Goal: Task Accomplishment & Management: Manage account settings

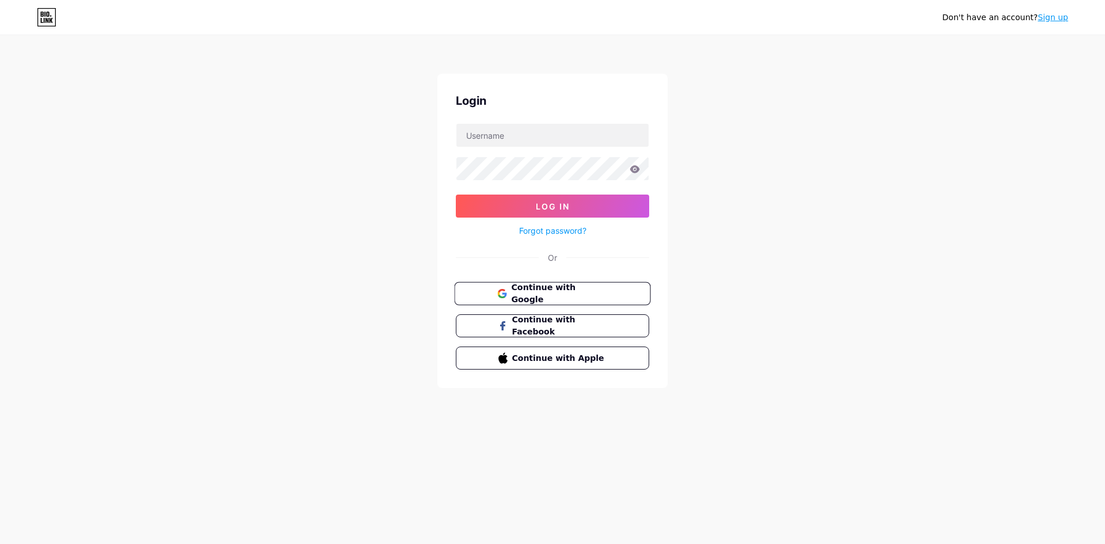
click at [564, 294] on span "Continue with Google" at bounding box center [559, 293] width 96 height 25
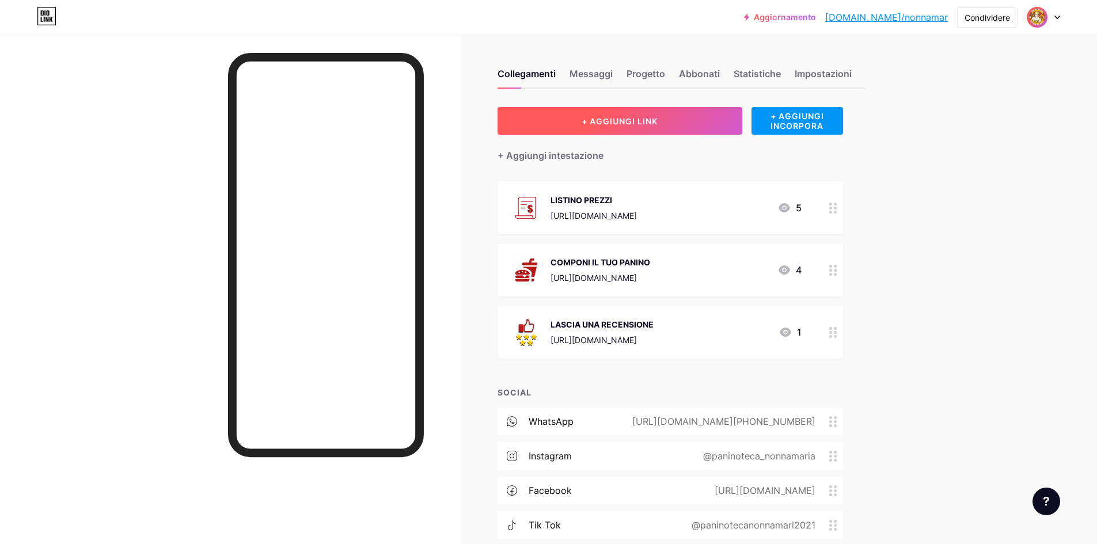
click at [629, 131] on button "+ AGGIUNGI LINK" at bounding box center [619, 121] width 245 height 28
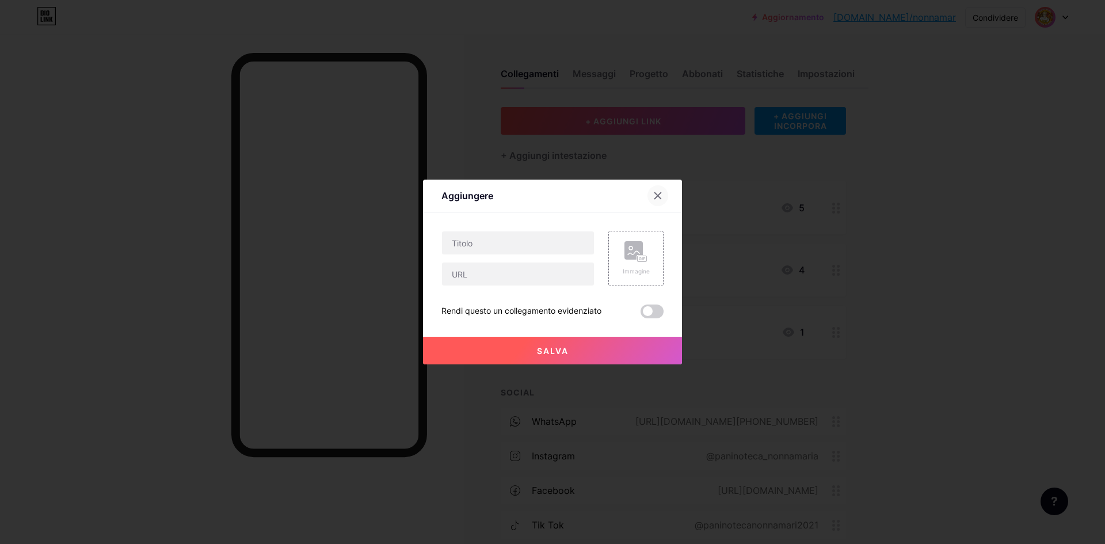
click at [661, 195] on icon at bounding box center [657, 195] width 9 height 9
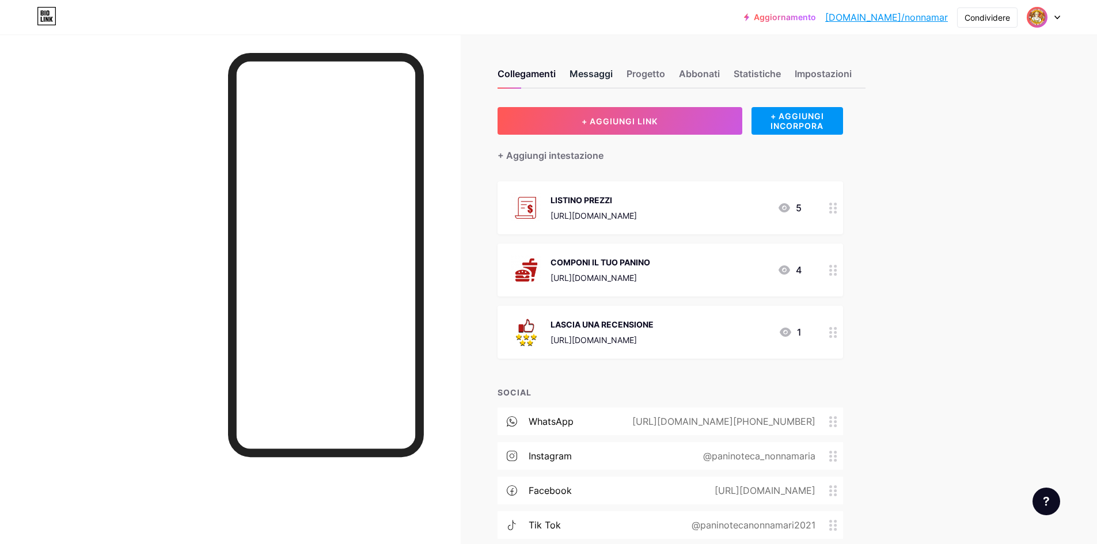
click at [599, 78] on font "Messaggi" at bounding box center [590, 74] width 43 height 12
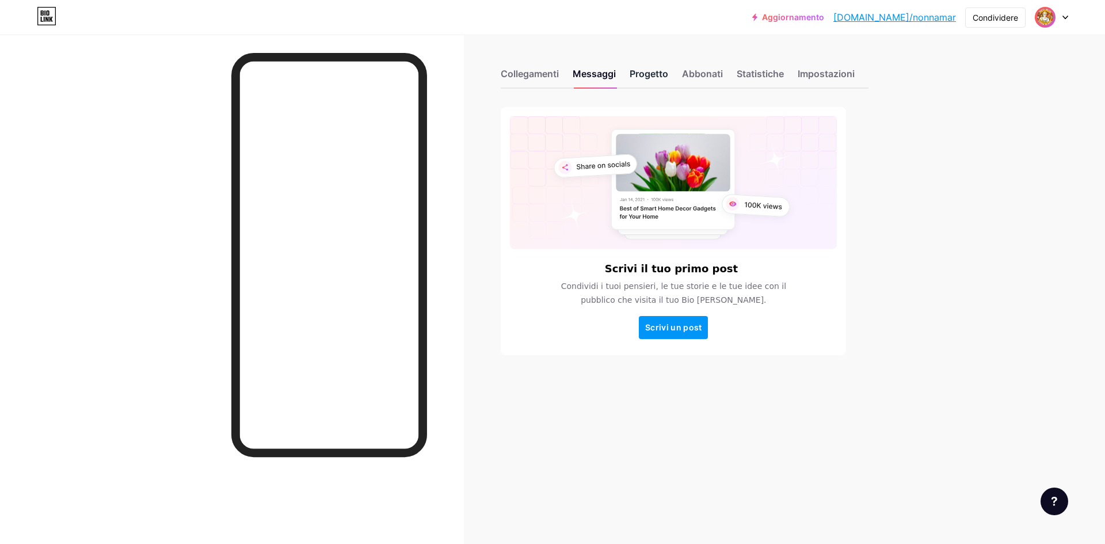
click at [654, 75] on font "Progetto" at bounding box center [649, 74] width 39 height 12
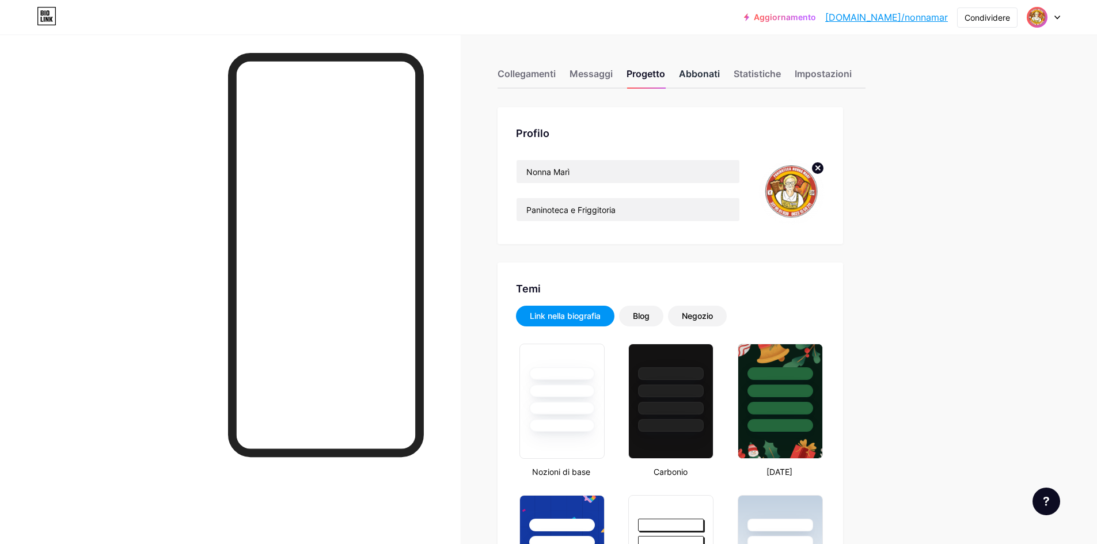
type input "#ffffff"
type input "#750000"
click at [754, 78] on font "Statistiche" at bounding box center [756, 74] width 47 height 12
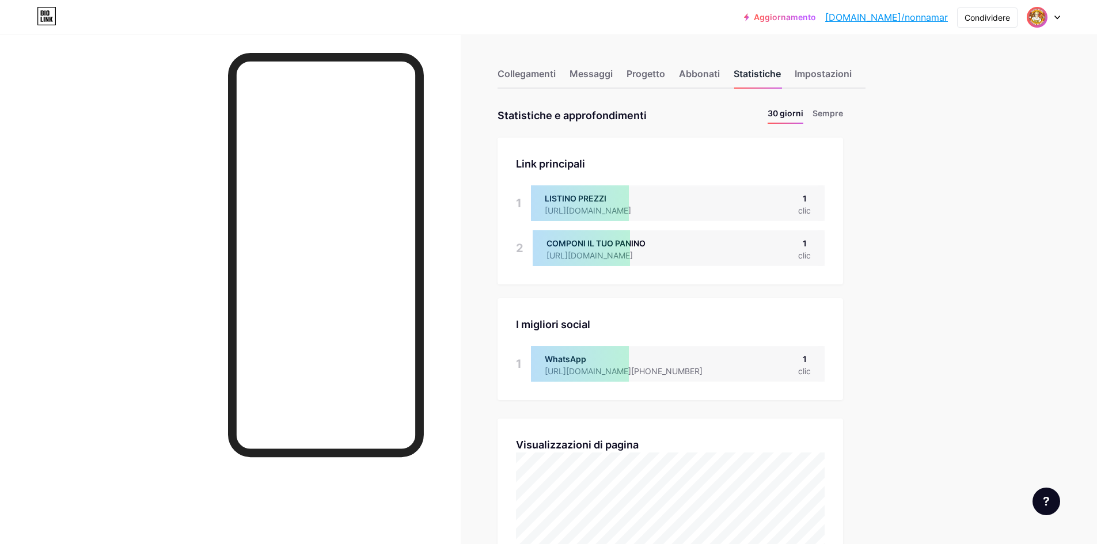
scroll to position [544, 1097]
click at [828, 78] on font "Impostazioni" at bounding box center [822, 74] width 57 height 12
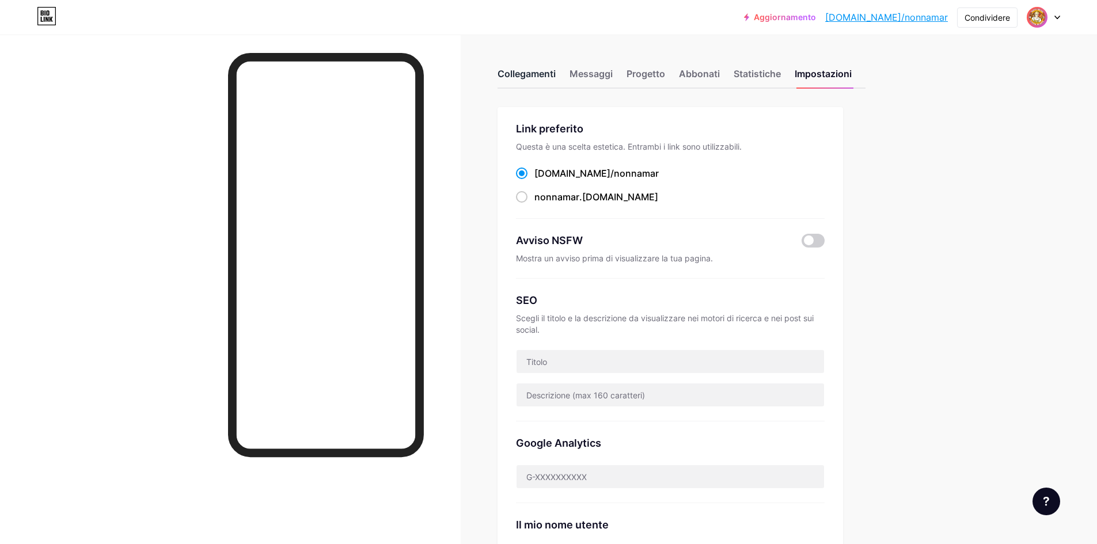
click at [541, 80] on div "Collegamenti" at bounding box center [526, 77] width 58 height 21
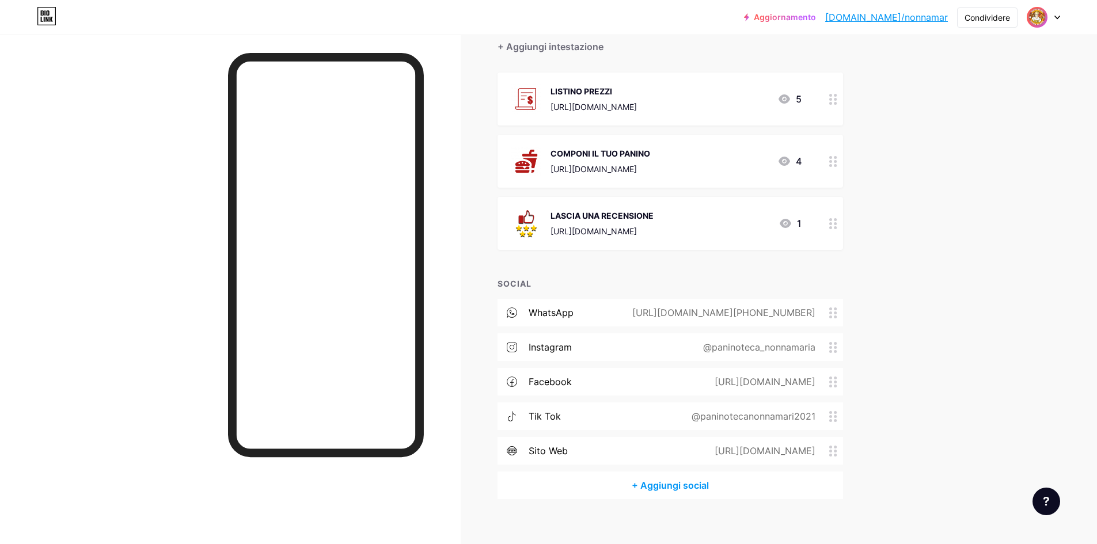
scroll to position [121, 0]
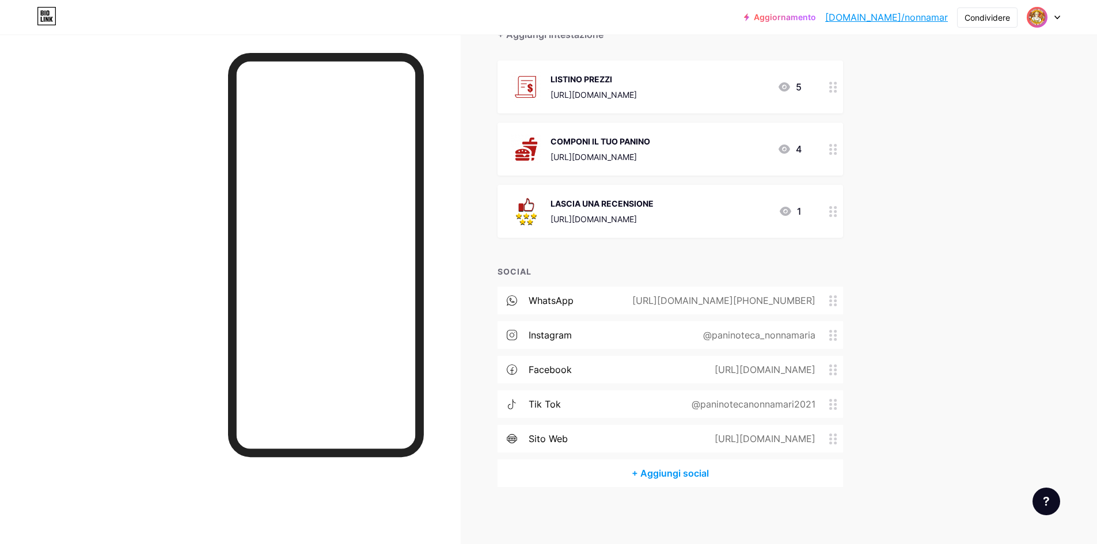
click at [832, 305] on circle at bounding box center [830, 304] width 3 height 3
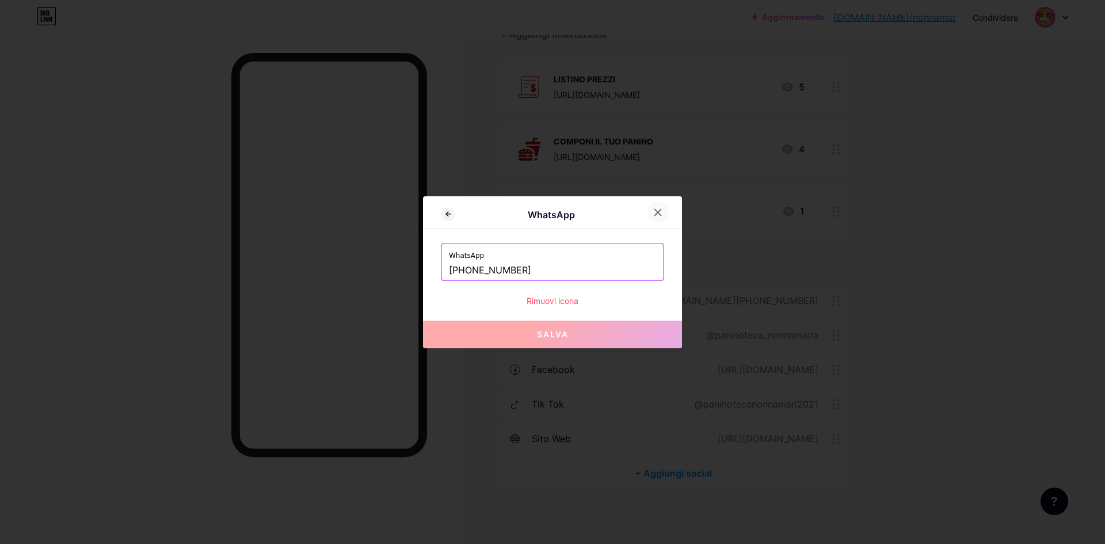
click at [666, 214] on div at bounding box center [658, 212] width 21 height 21
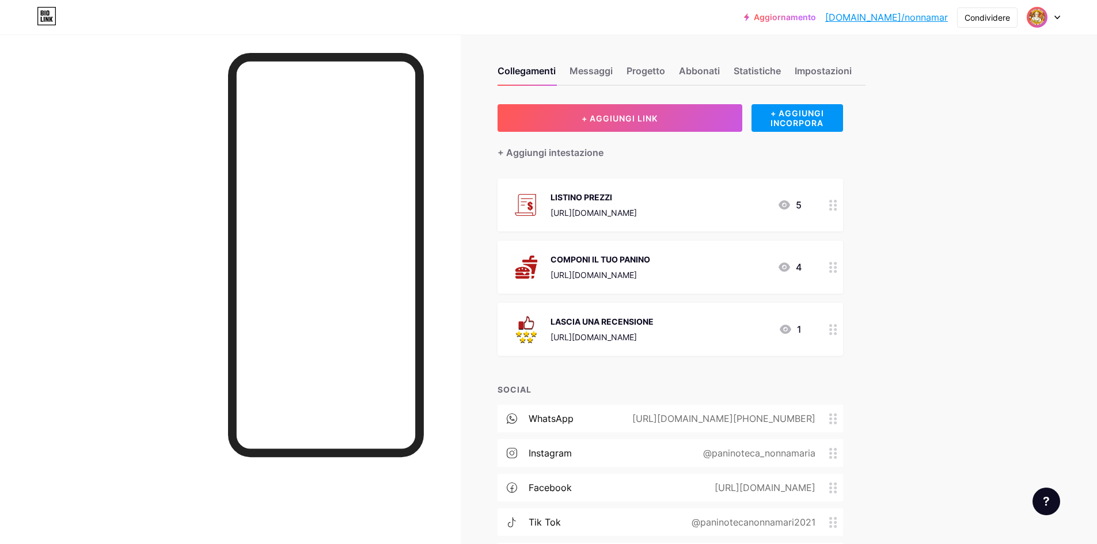
scroll to position [0, 0]
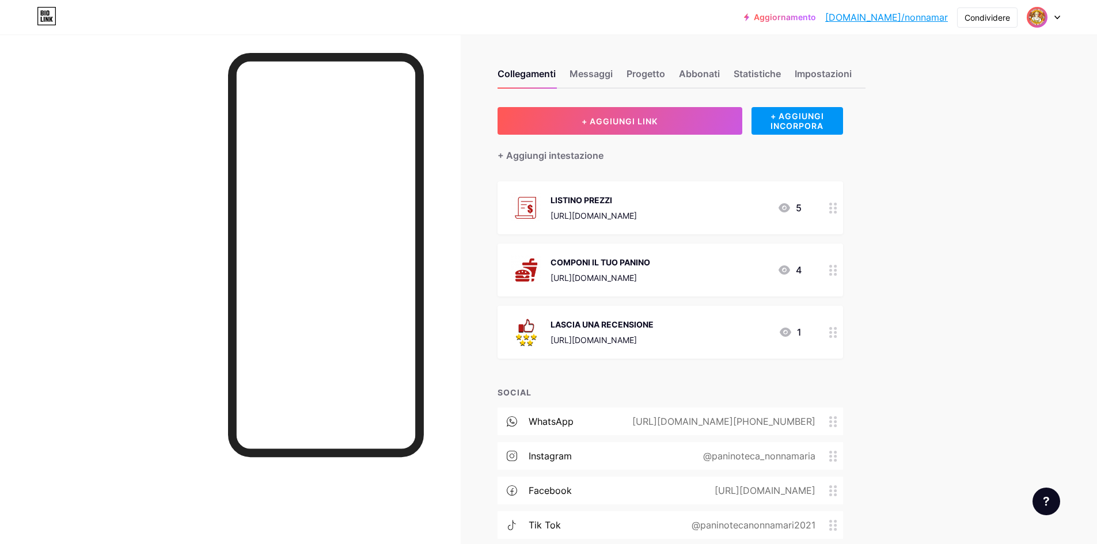
click at [1057, 12] on div at bounding box center [1042, 17] width 33 height 21
click at [876, 82] on div "Collegamenti Messaggi Progetto Abbonati Statistiche Impostazioni + AGGIUNGI LIN…" at bounding box center [457, 350] width 914 height 631
click at [579, 79] on font "Messaggi" at bounding box center [590, 74] width 43 height 12
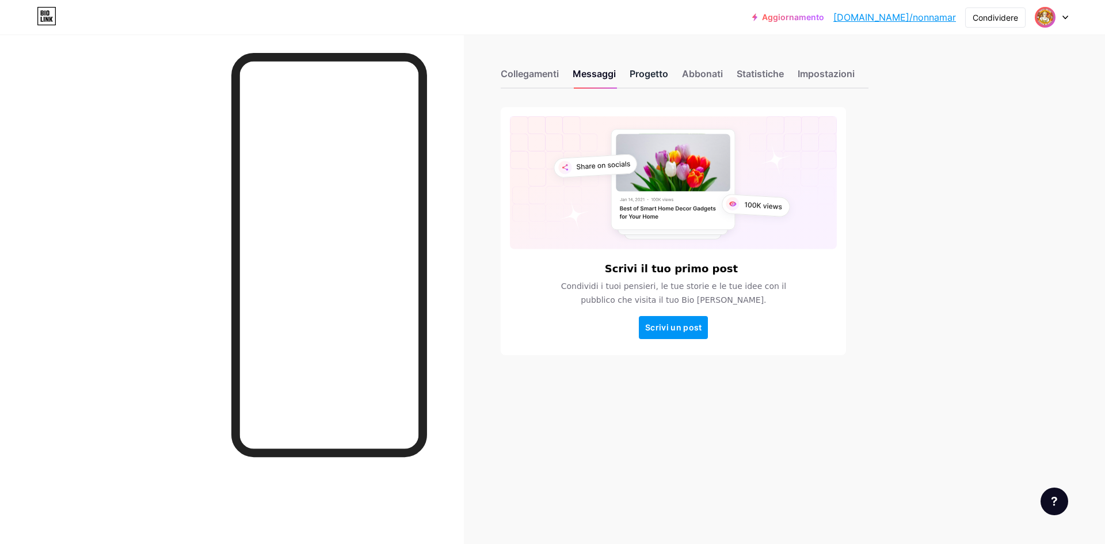
click at [651, 73] on font "Progetto" at bounding box center [649, 74] width 39 height 12
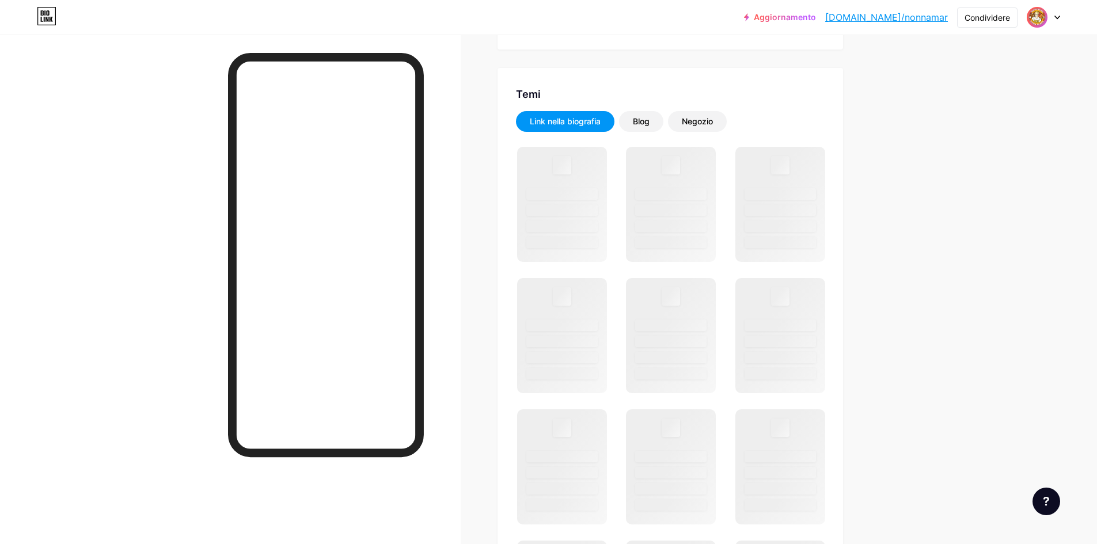
scroll to position [230, 0]
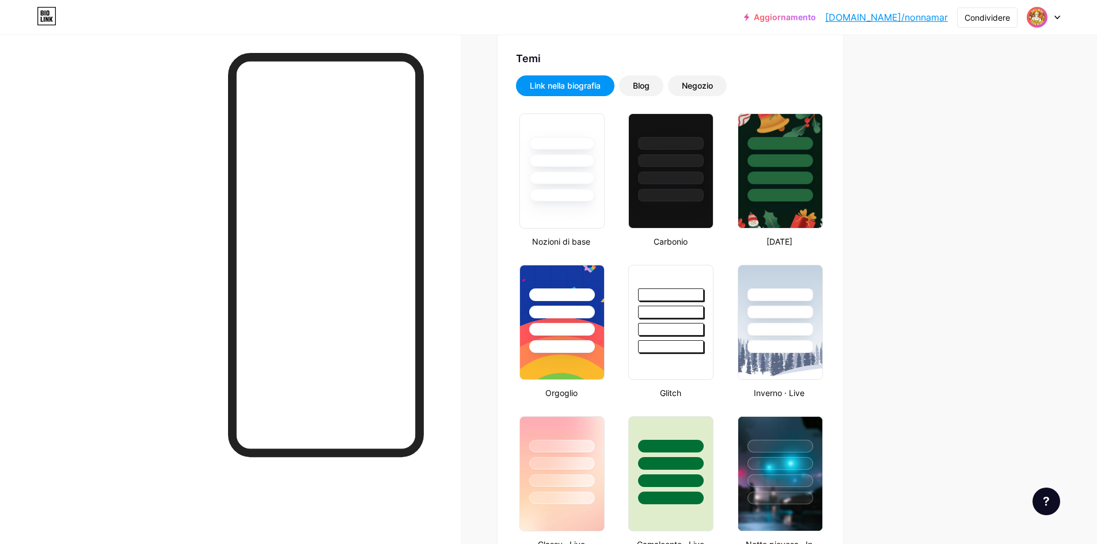
type input "#ffffff"
type input "#750000"
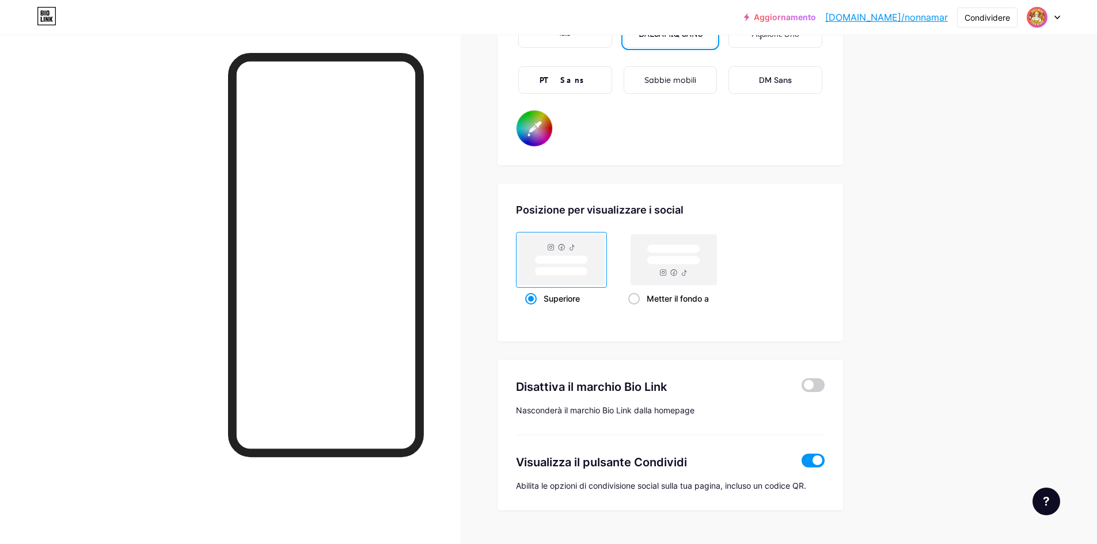
scroll to position [2105, 0]
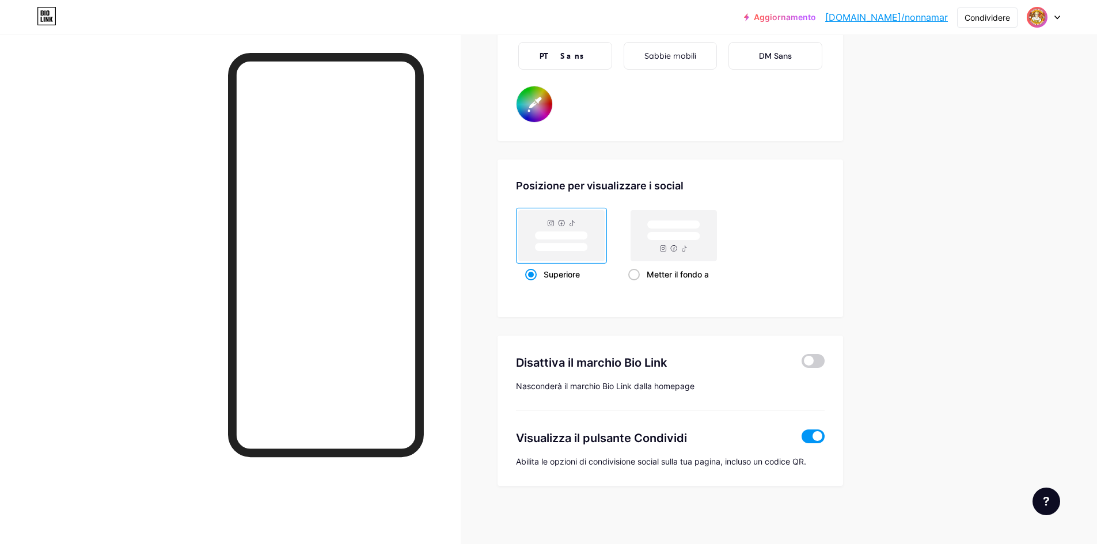
click at [815, 440] on span at bounding box center [812, 436] width 23 height 14
click at [801, 439] on input "checkbox" at bounding box center [801, 439] width 0 height 0
click at [819, 360] on span at bounding box center [812, 361] width 23 height 14
click at [801, 364] on input "checkbox" at bounding box center [801, 364] width 0 height 0
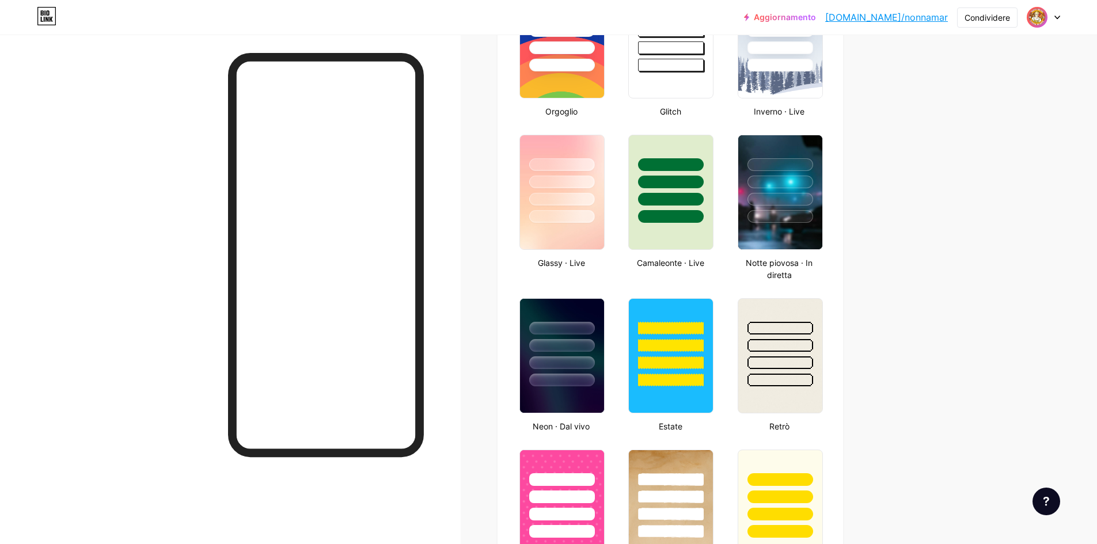
scroll to position [518, 0]
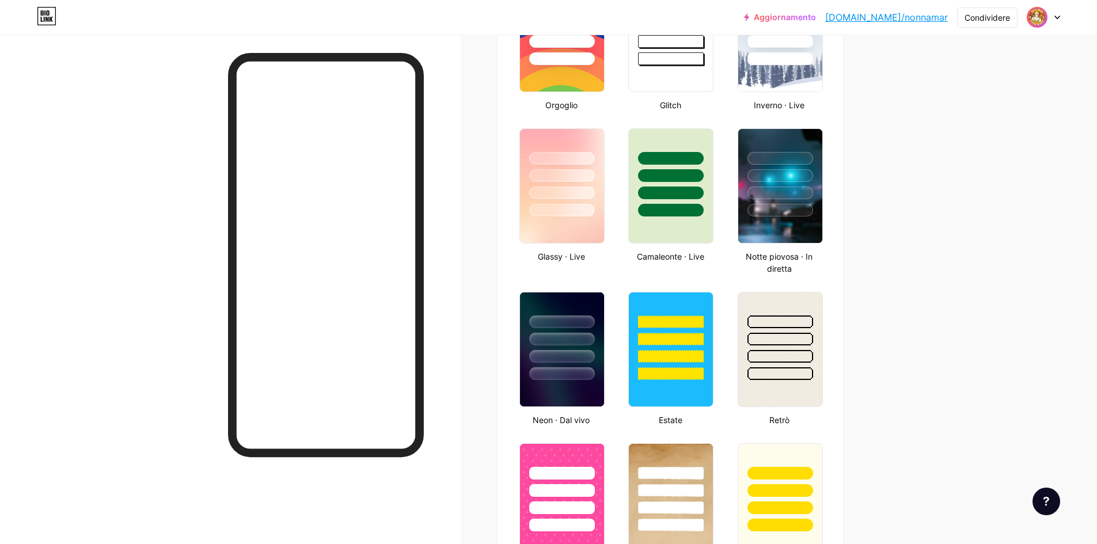
type input "#ffffff"
type input "#750000"
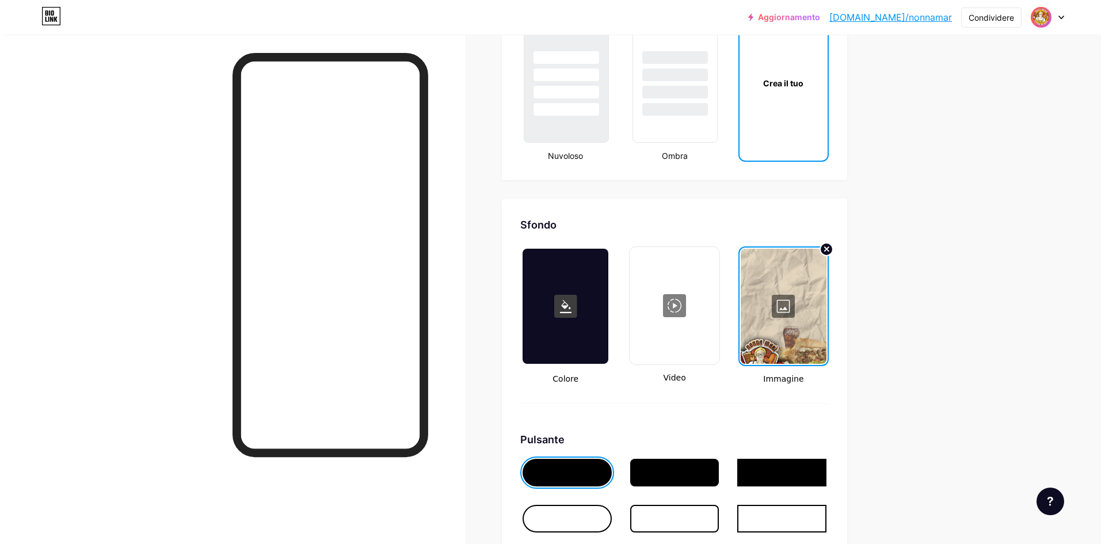
scroll to position [1357, 0]
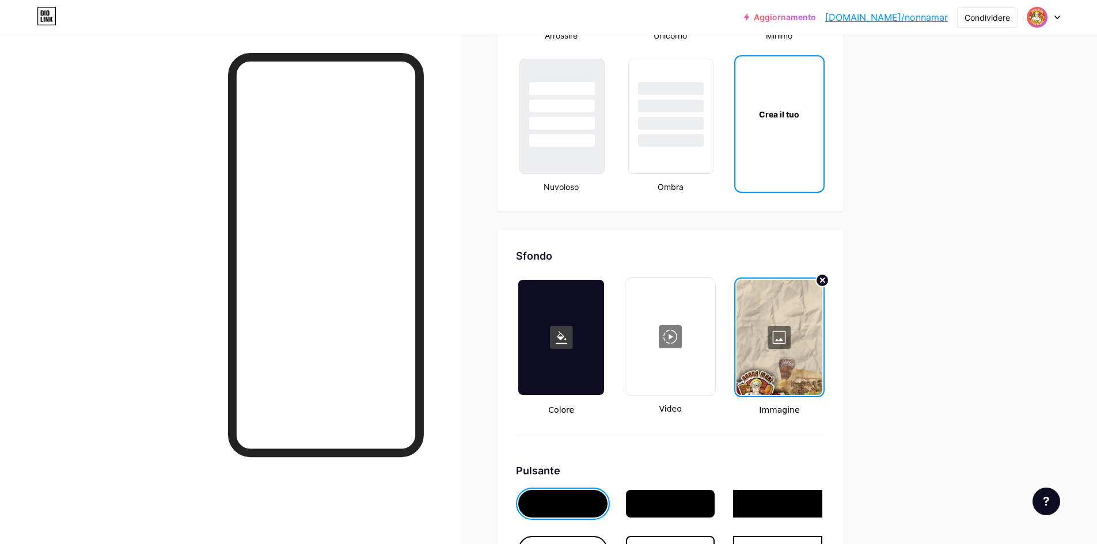
click at [780, 333] on div at bounding box center [779, 337] width 86 height 115
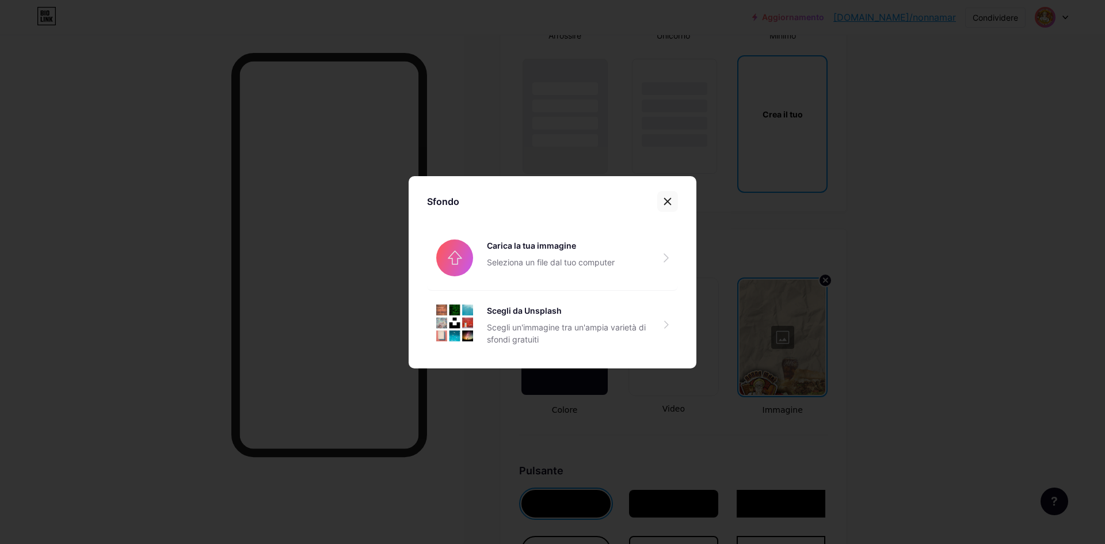
click at [669, 197] on icon at bounding box center [667, 201] width 9 height 9
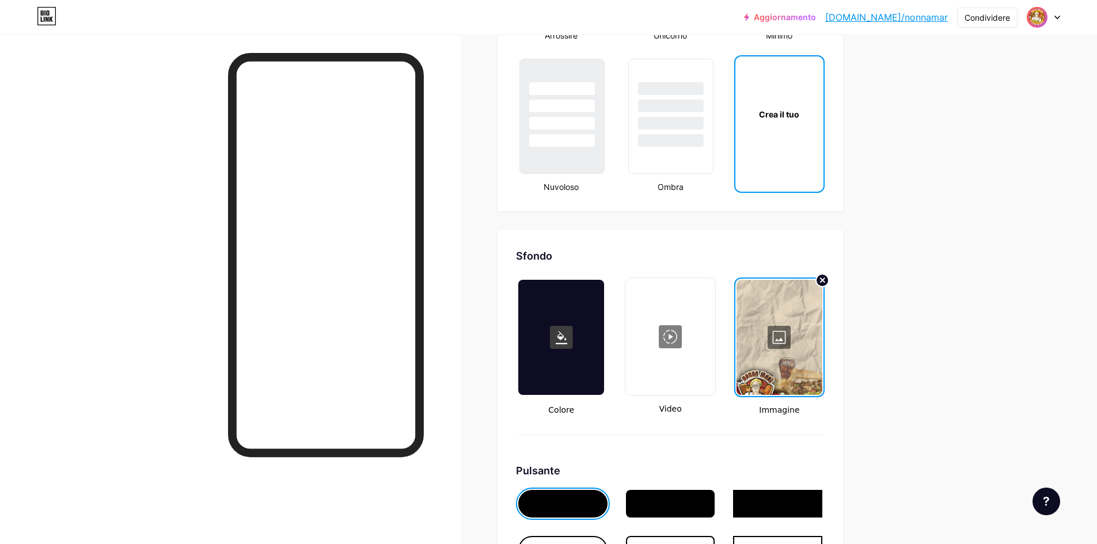
click at [676, 343] on div at bounding box center [669, 336] width 87 height 115
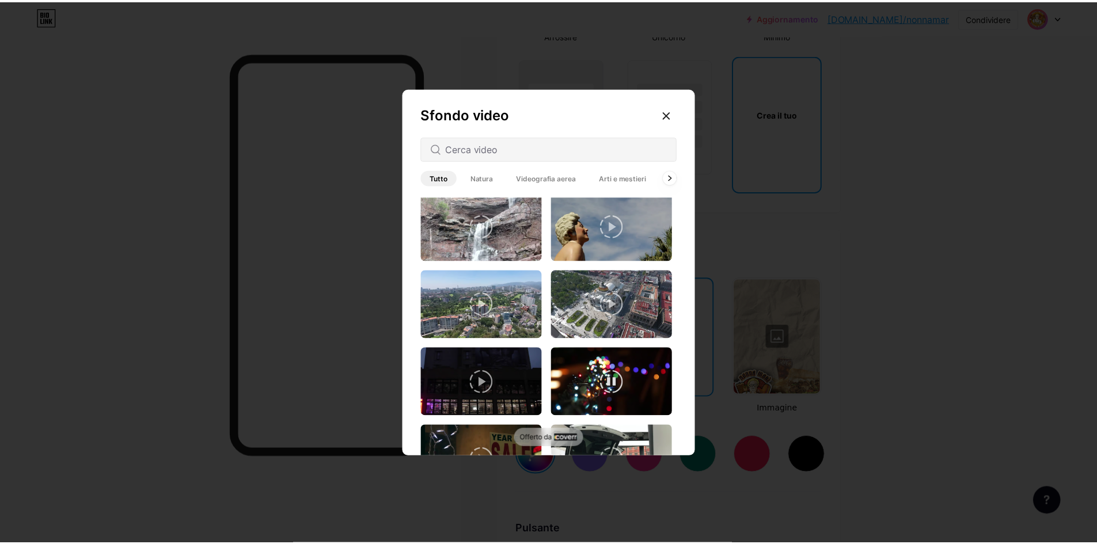
scroll to position [0, 0]
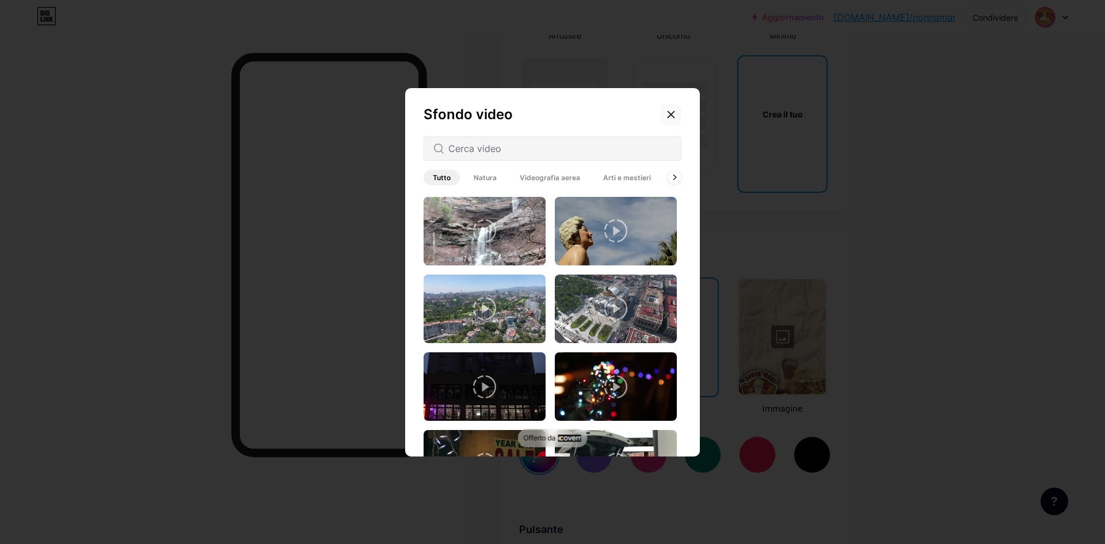
click at [667, 119] on div at bounding box center [671, 114] width 21 height 21
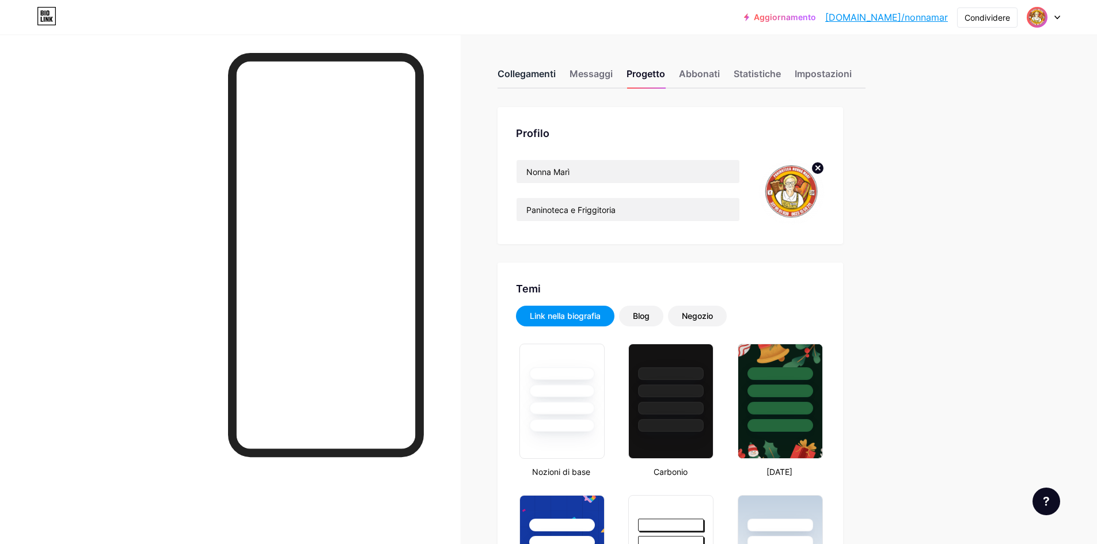
click at [549, 73] on font "Collegamenti" at bounding box center [526, 74] width 58 height 12
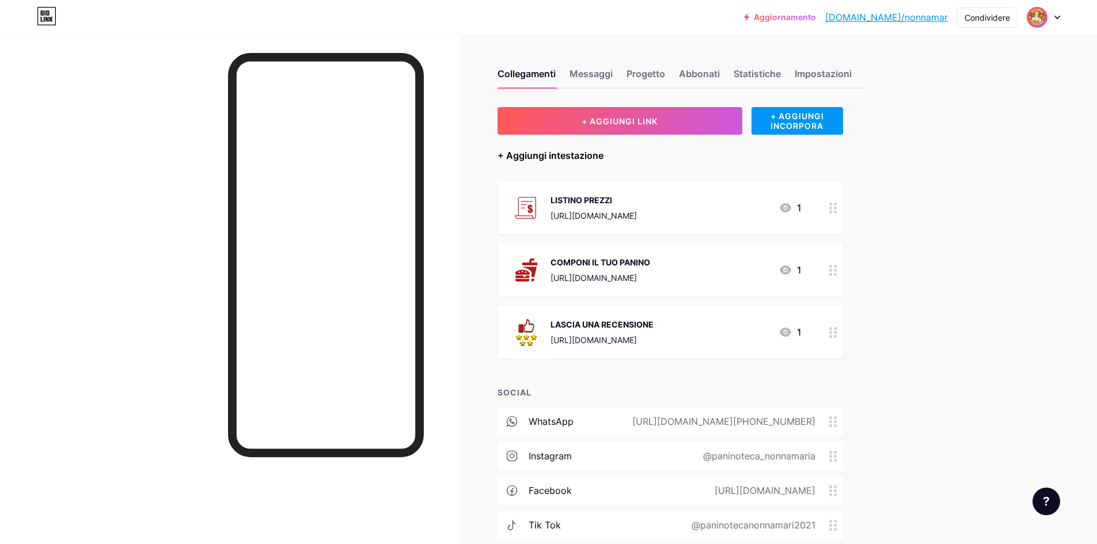
click at [576, 158] on font "+ Aggiungi intestazione" at bounding box center [550, 156] width 106 height 12
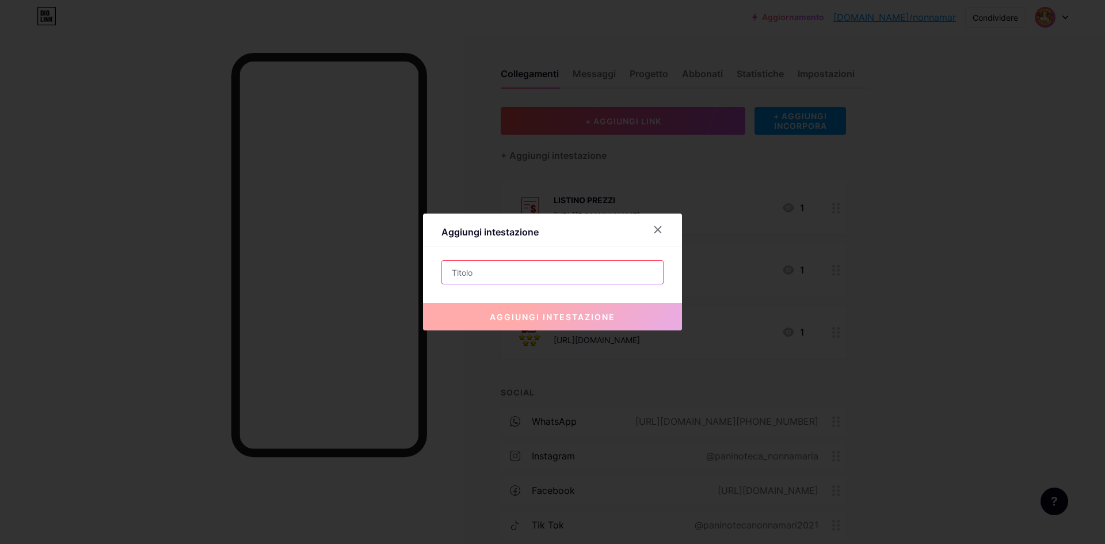
click at [515, 270] on input "text" at bounding box center [552, 272] width 221 height 23
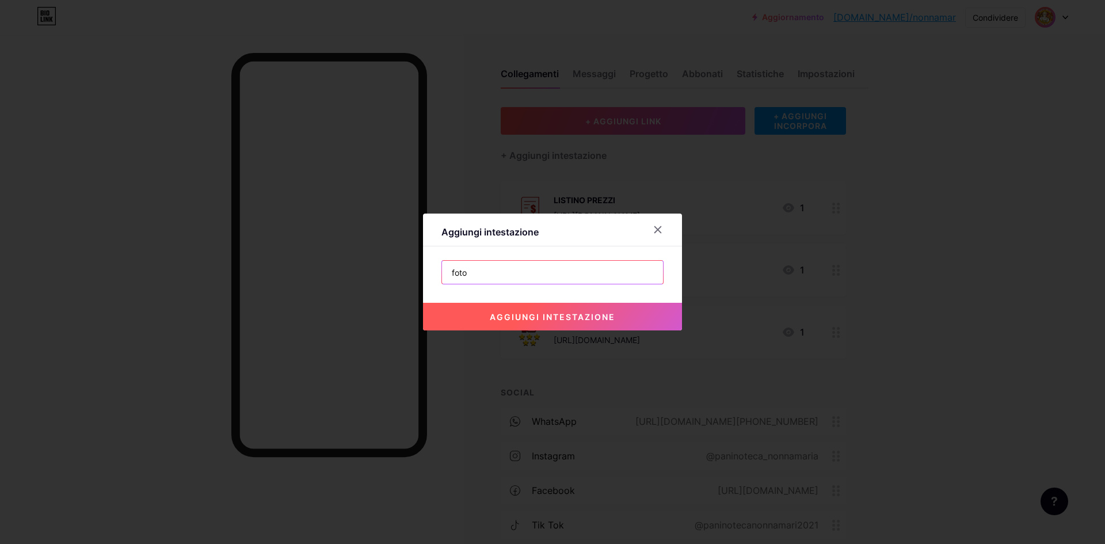
type input "foto"
click at [527, 311] on button "aggiungi intestazione" at bounding box center [552, 317] width 259 height 28
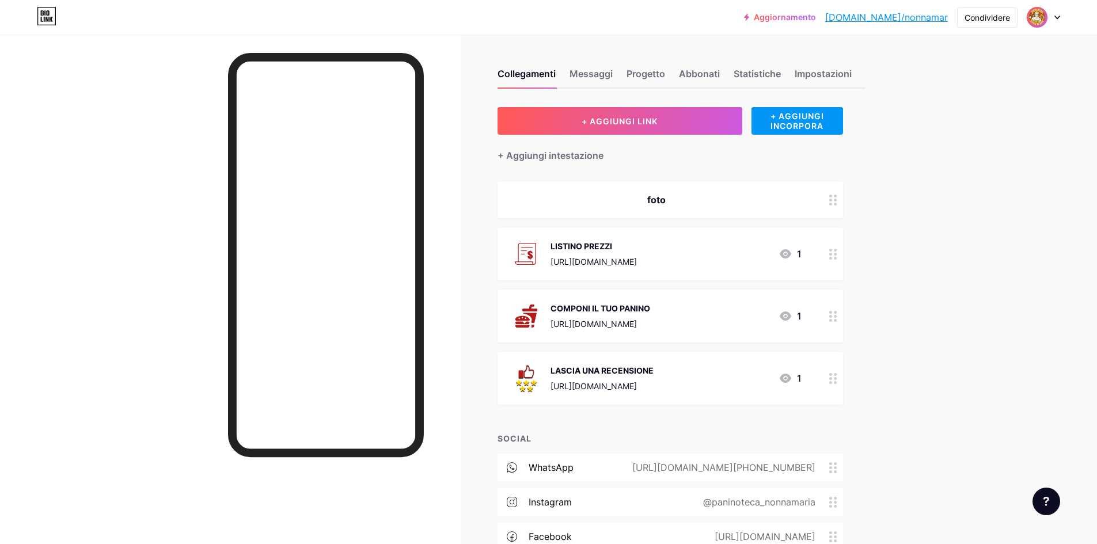
click at [832, 199] on circle at bounding box center [830, 200] width 3 height 3
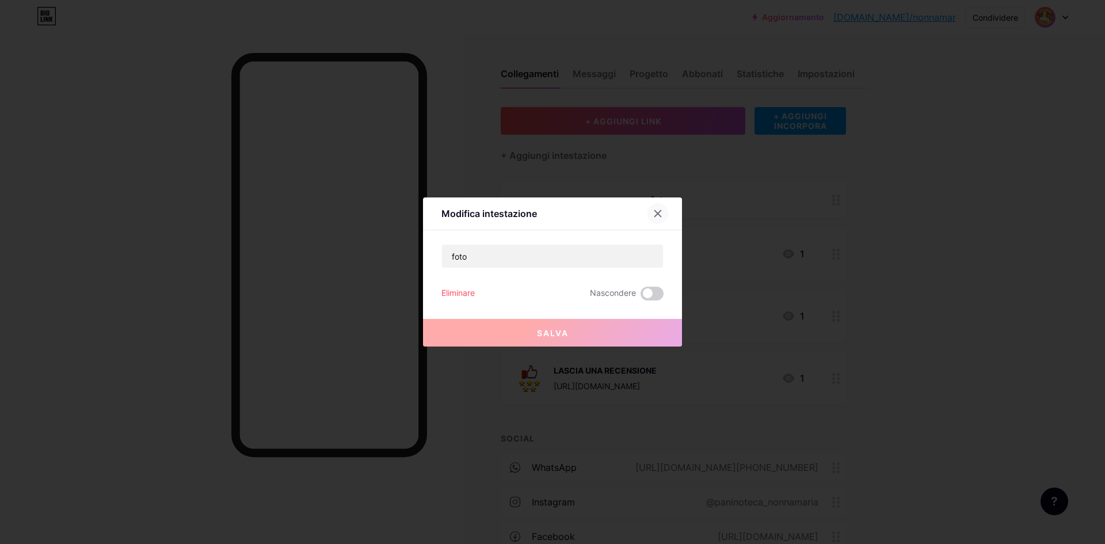
click at [665, 210] on div at bounding box center [658, 213] width 21 height 21
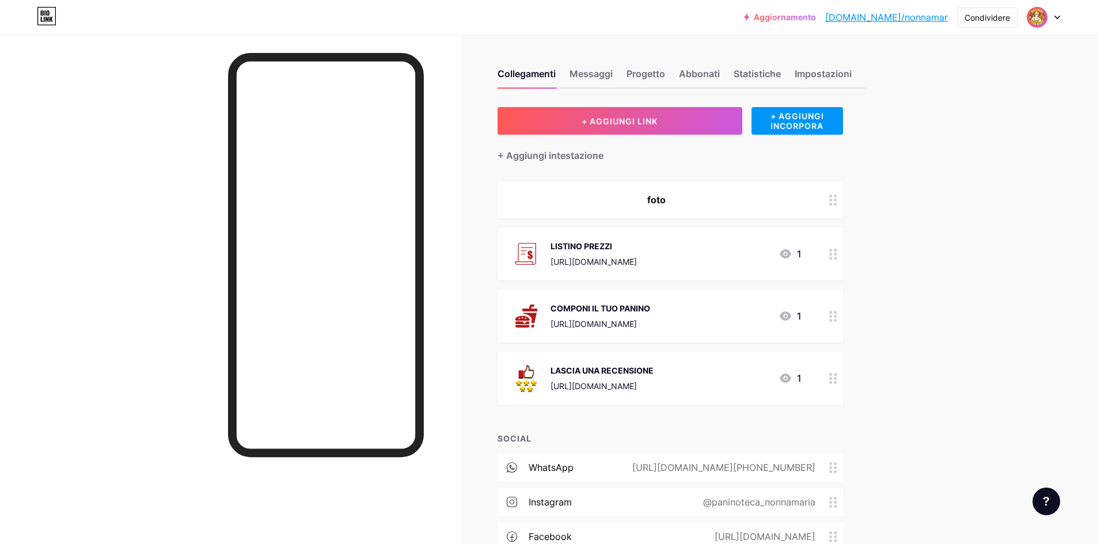
click at [670, 201] on div "foto" at bounding box center [656, 200] width 290 height 14
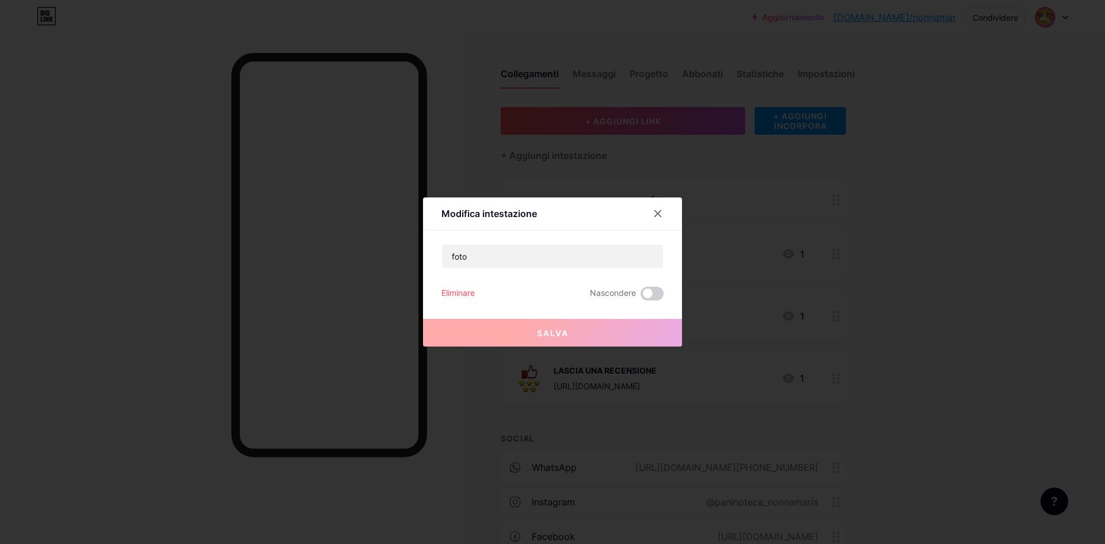
click at [652, 214] on div at bounding box center [658, 213] width 21 height 21
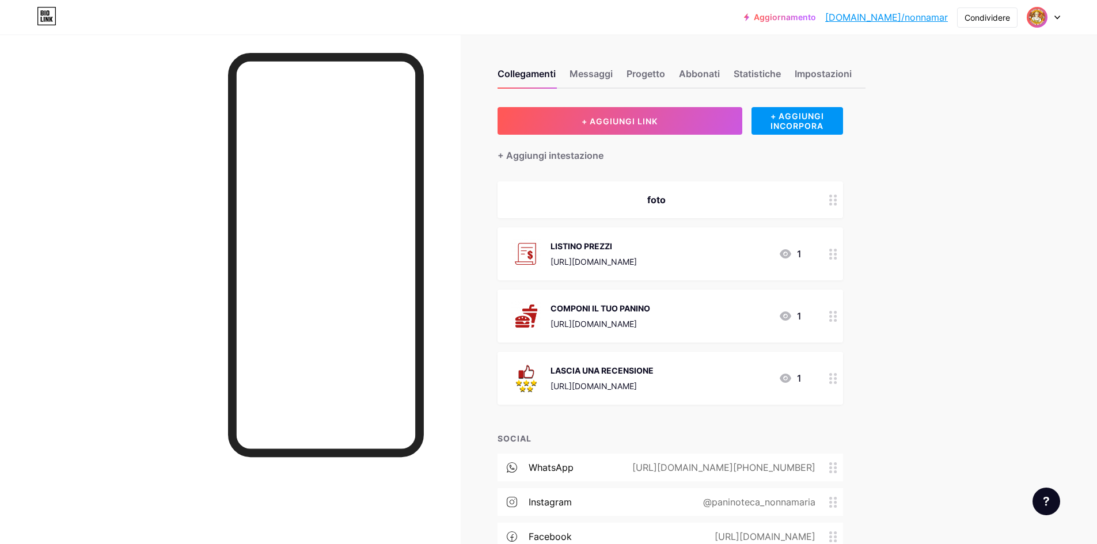
click at [833, 202] on icon at bounding box center [833, 200] width 8 height 11
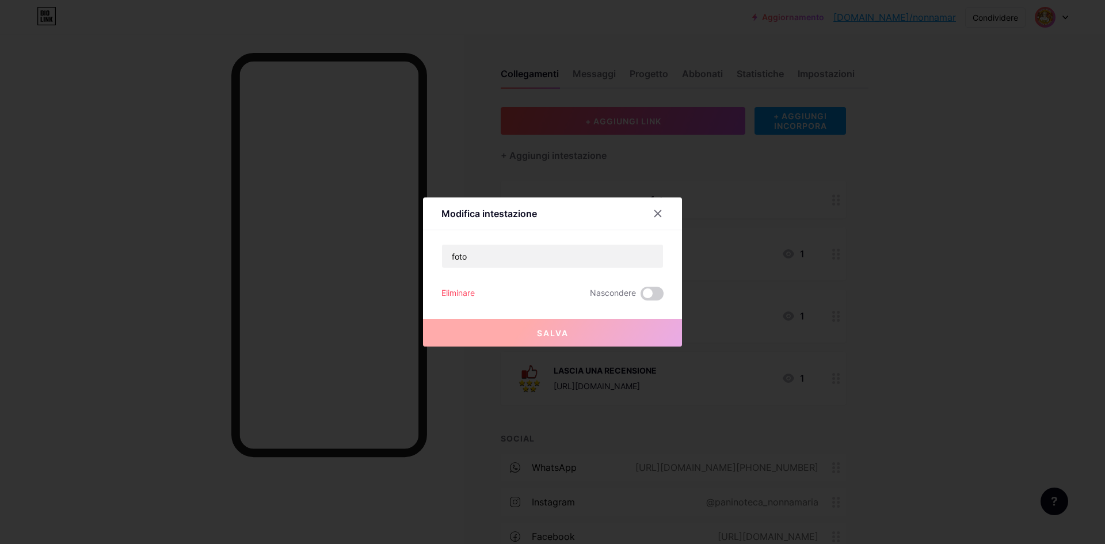
click at [462, 293] on font "Eliminare" at bounding box center [458, 293] width 33 height 10
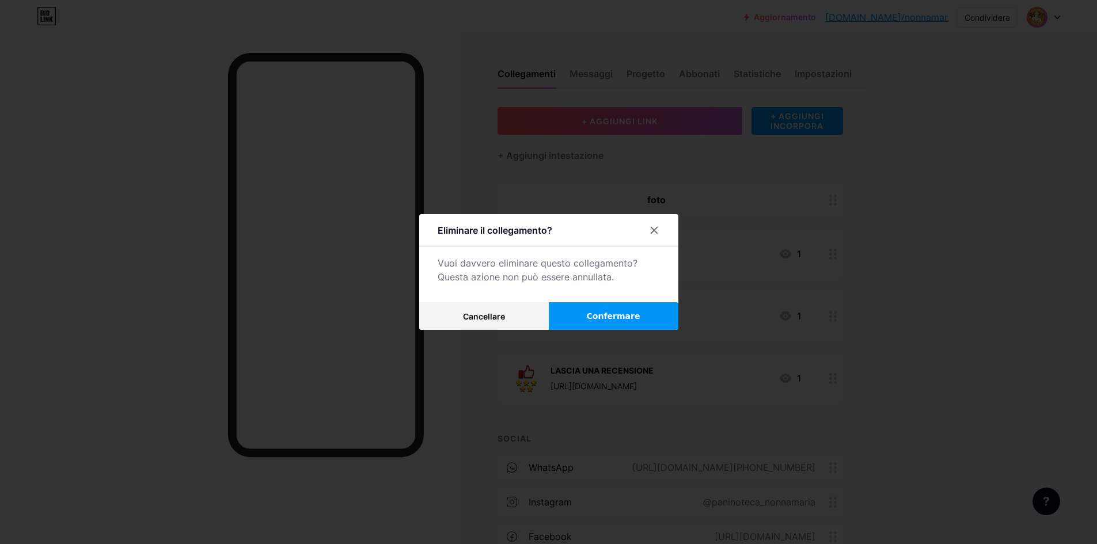
click at [594, 319] on button "Confermare" at bounding box center [614, 316] width 130 height 28
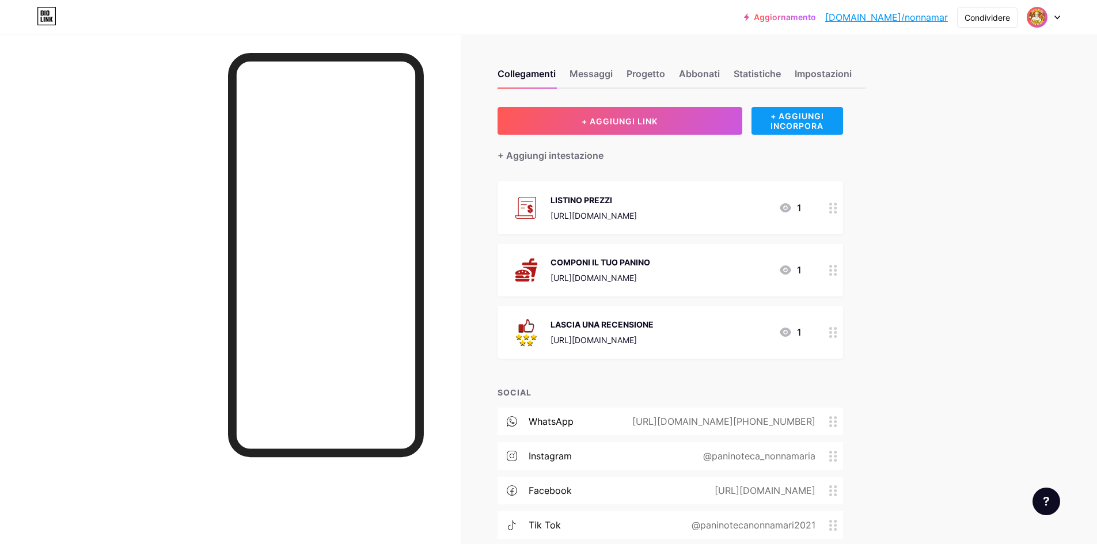
click at [776, 128] on font "+ AGGIUNGI INCORPORA" at bounding box center [797, 121] width 54 height 20
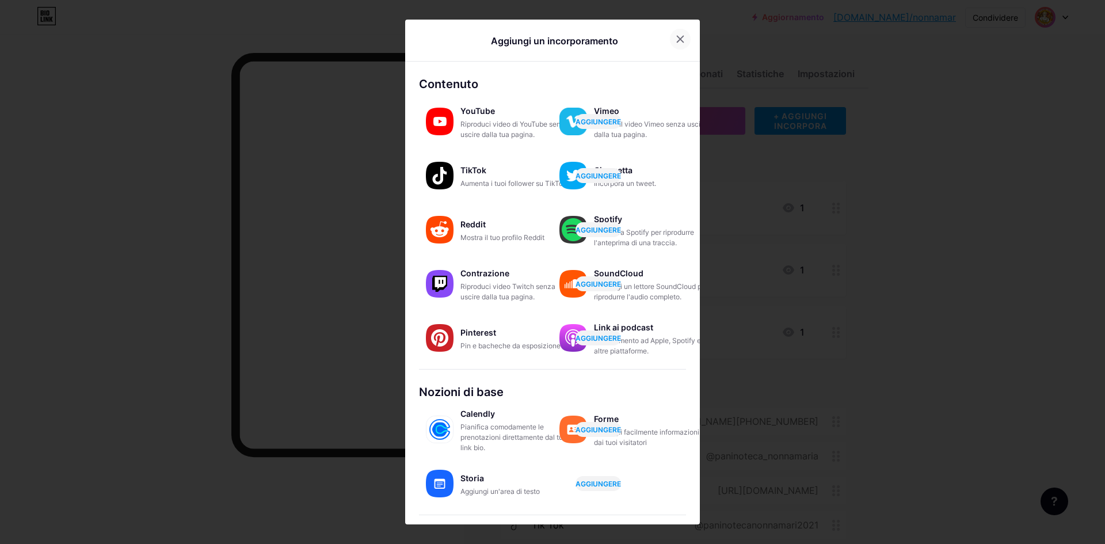
click at [678, 41] on icon at bounding box center [681, 39] width 6 height 6
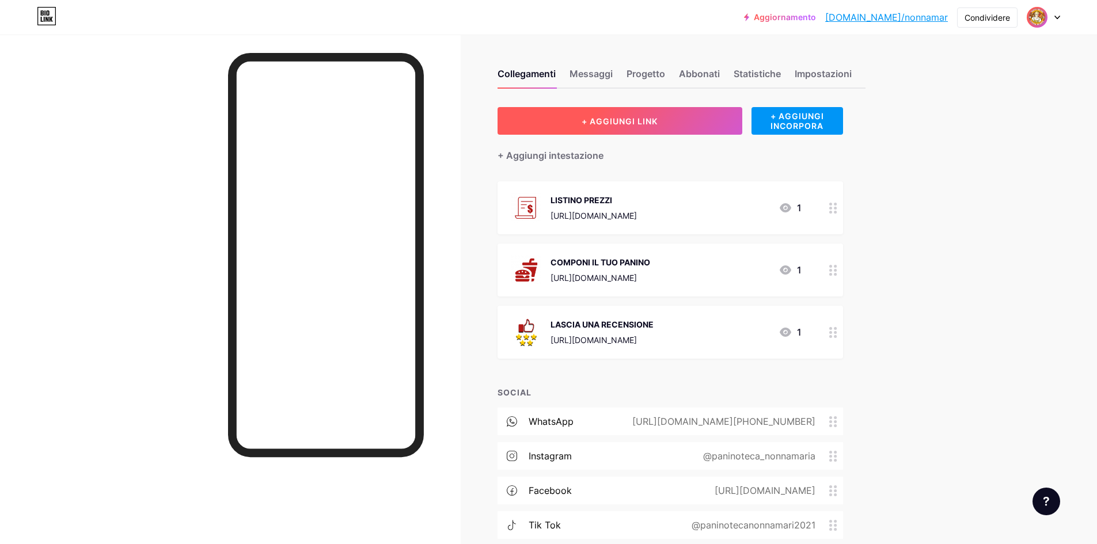
click at [650, 121] on font "+ AGGIUNGI LINK" at bounding box center [619, 121] width 76 height 10
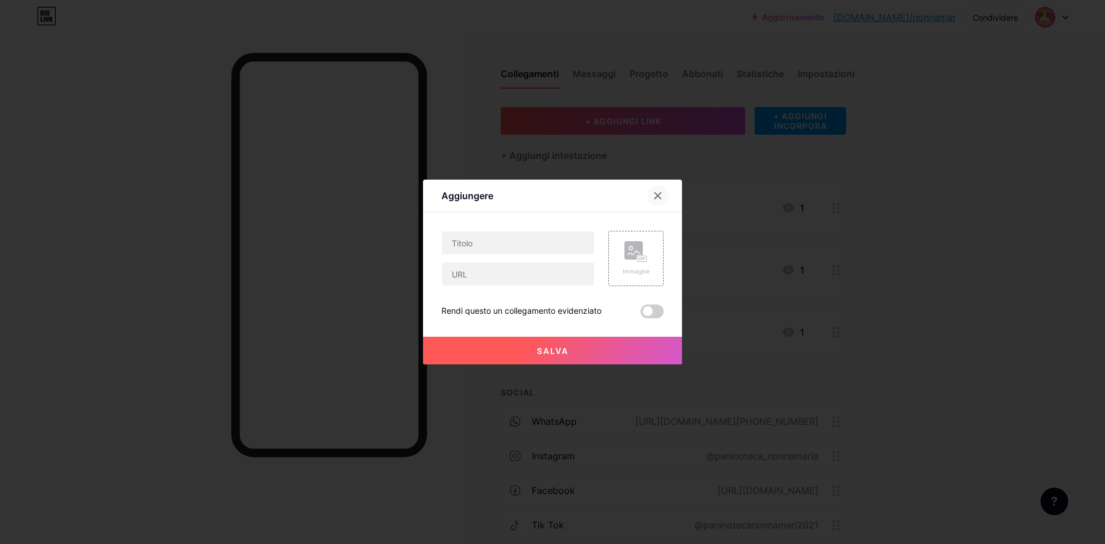
click at [660, 196] on icon at bounding box center [657, 195] width 9 height 9
